Goal: Find specific page/section: Find specific page/section

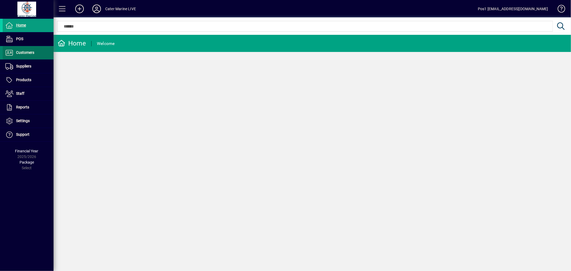
click at [39, 51] on span at bounding box center [28, 52] width 51 height 13
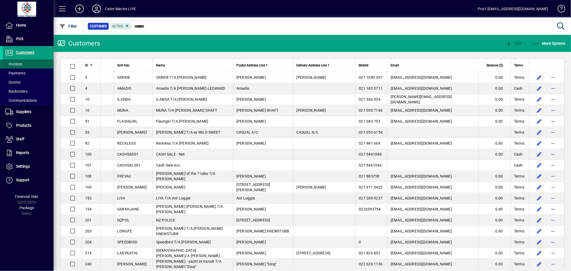
click at [32, 62] on span at bounding box center [28, 64] width 51 height 13
